Goal: Find specific fact: Find specific fact

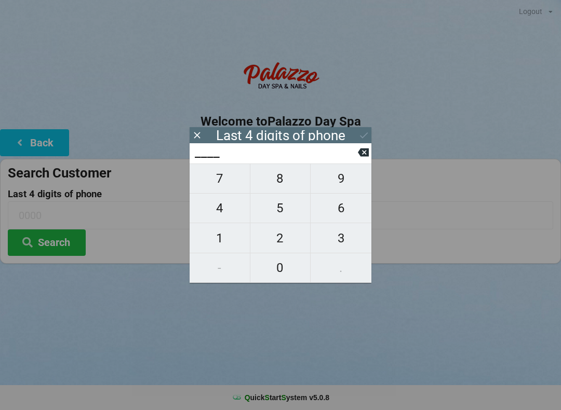
click at [343, 190] on span "9" at bounding box center [341, 179] width 61 height 22
type input "9___"
click at [221, 213] on span "4" at bounding box center [220, 208] width 60 height 22
type input "94__"
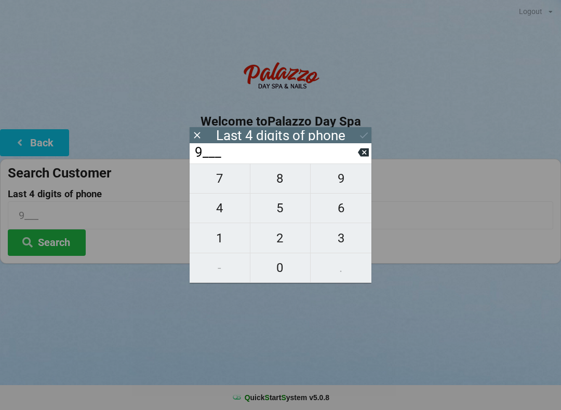
type input "94__"
click at [224, 248] on span "1" at bounding box center [220, 239] width 60 height 22
type input "941_"
click at [277, 246] on span "2" at bounding box center [280, 239] width 60 height 22
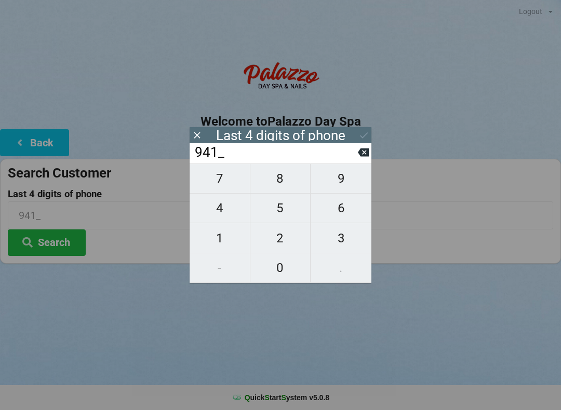
type input "9412"
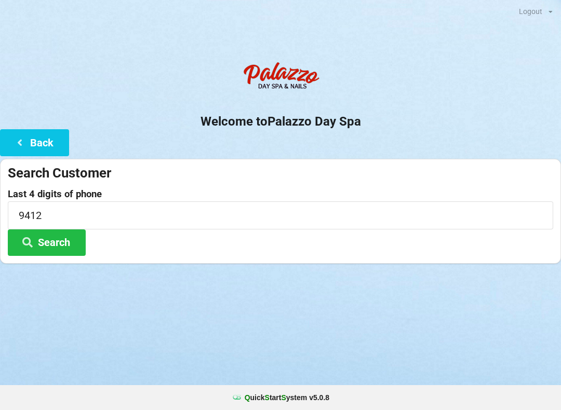
click at [66, 243] on button "Search" at bounding box center [47, 243] width 78 height 26
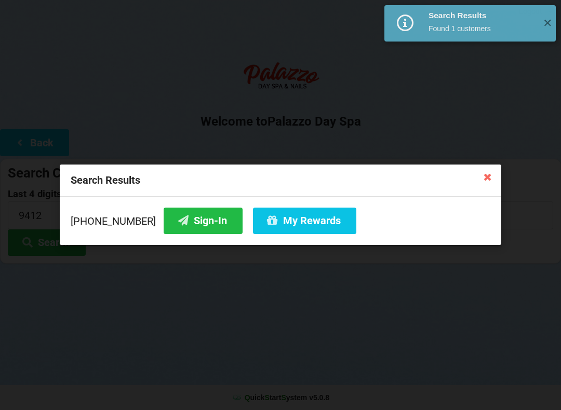
click at [193, 225] on button "Sign-In" at bounding box center [203, 221] width 79 height 26
